Goal: Transaction & Acquisition: Book appointment/travel/reservation

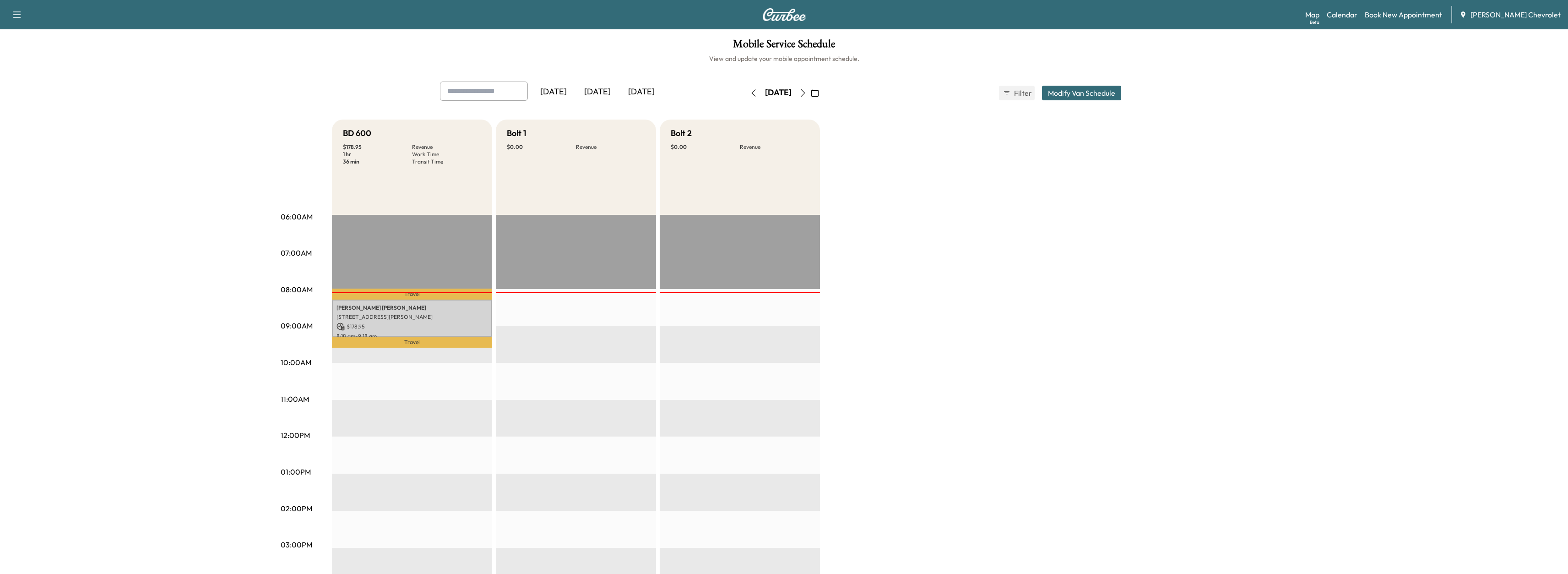
click at [807, 93] on icon "button" at bounding box center [803, 93] width 7 height 7
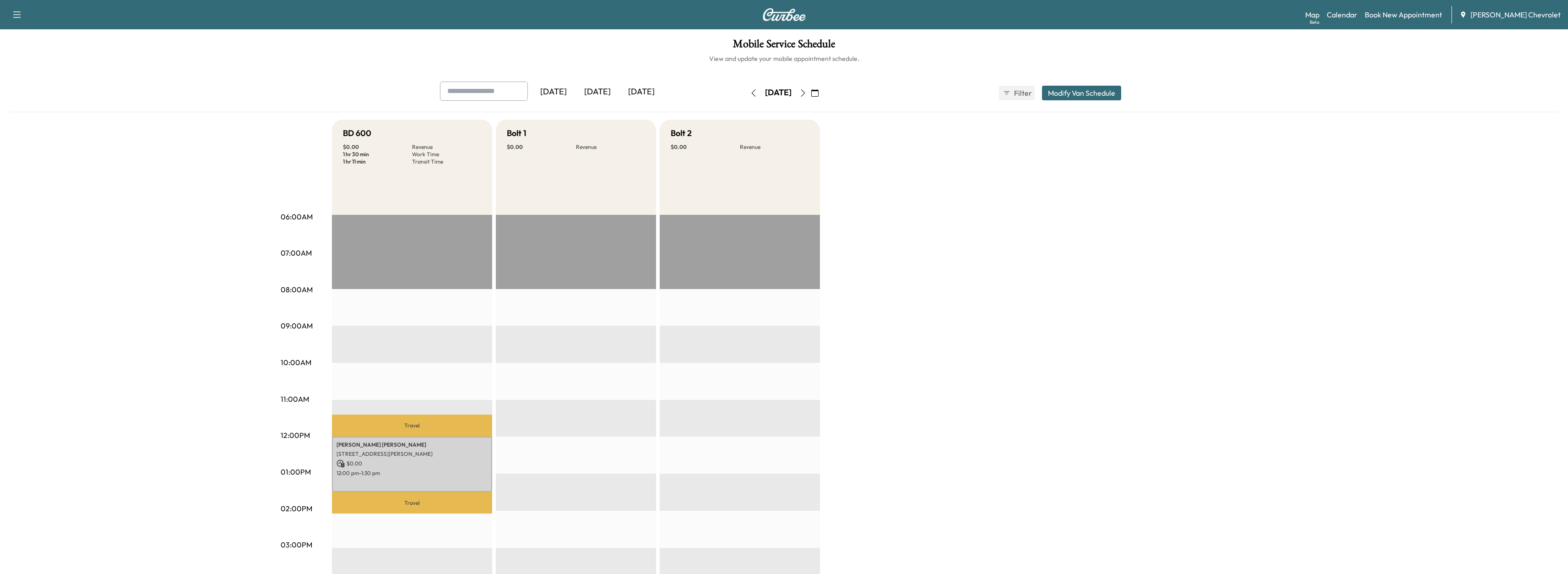
click at [746, 99] on button "button" at bounding box center [754, 93] width 16 height 15
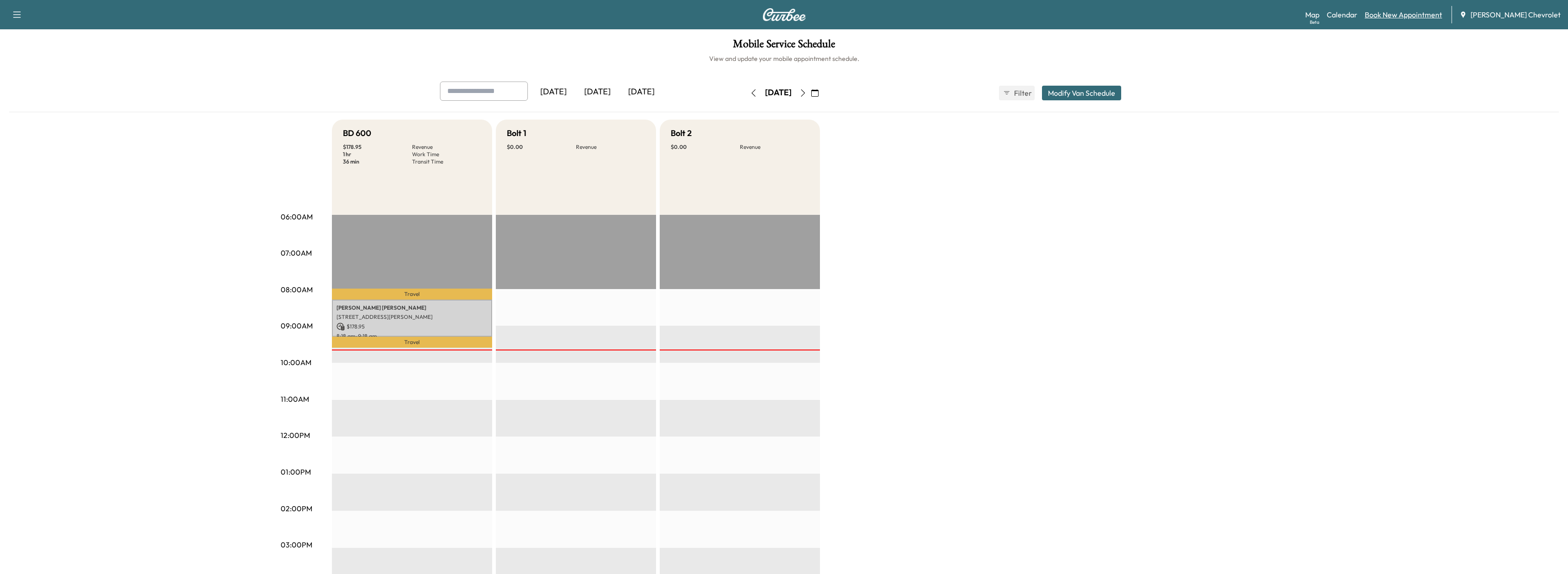
click at [1416, 18] on link "Book New Appointment" at bounding box center [1404, 15] width 78 height 11
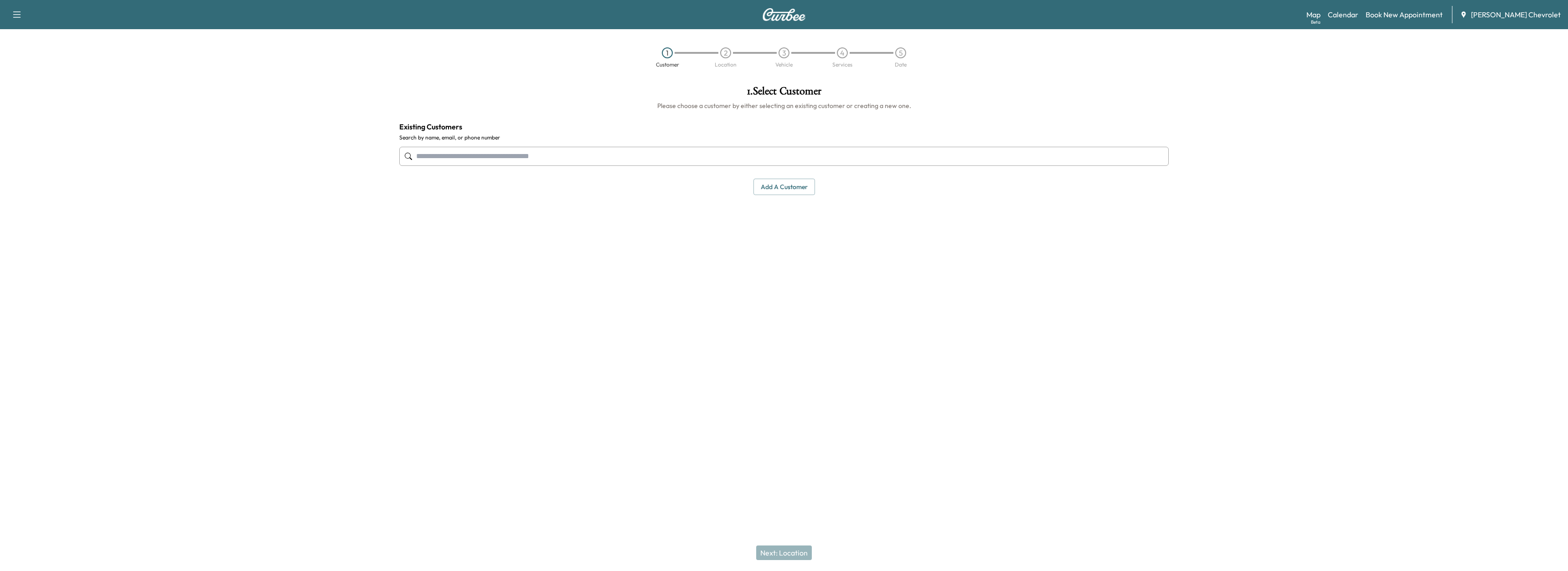
click at [568, 165] on div at bounding box center [784, 156] width 769 height 30
click at [571, 195] on div "[PERSON_NAME] [PHONE_NUMBER] [EMAIL_ADDRESS][DOMAIN_NAME] Edit Select" at bounding box center [783, 218] width 754 height 72
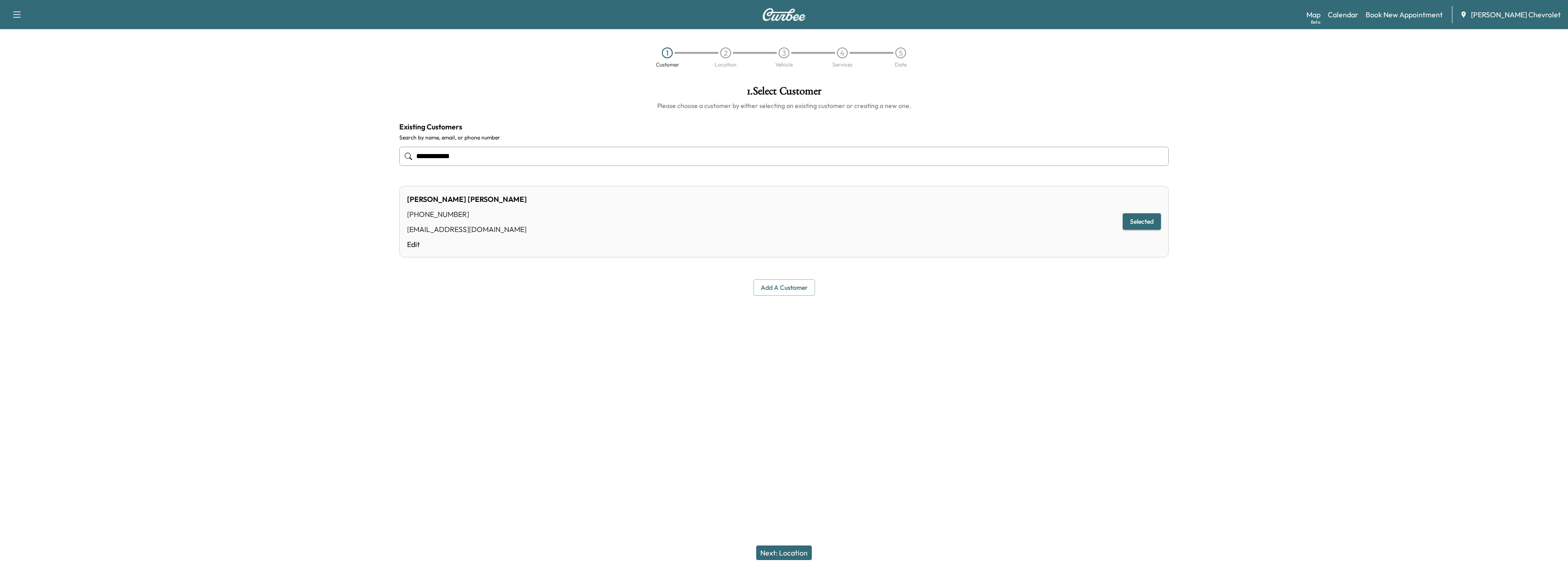
type input "**********"
click at [801, 542] on div "Next: Location" at bounding box center [784, 553] width 1568 height 36
click at [798, 547] on button "Next: Location" at bounding box center [784, 553] width 55 height 15
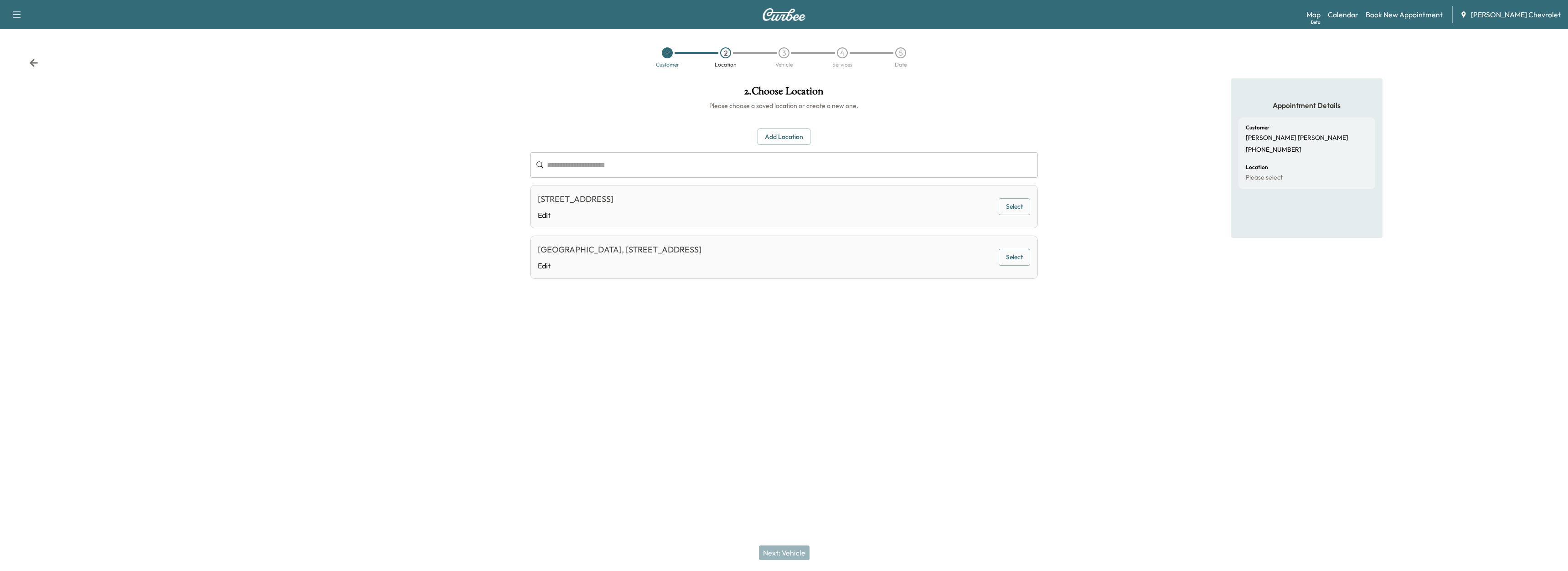
click at [1013, 205] on button "Select" at bounding box center [1014, 207] width 32 height 17
click at [1013, 205] on button "Selected" at bounding box center [1011, 207] width 38 height 17
click at [1017, 262] on button "Select" at bounding box center [1014, 257] width 32 height 17
